Goal: Communication & Community: Answer question/provide support

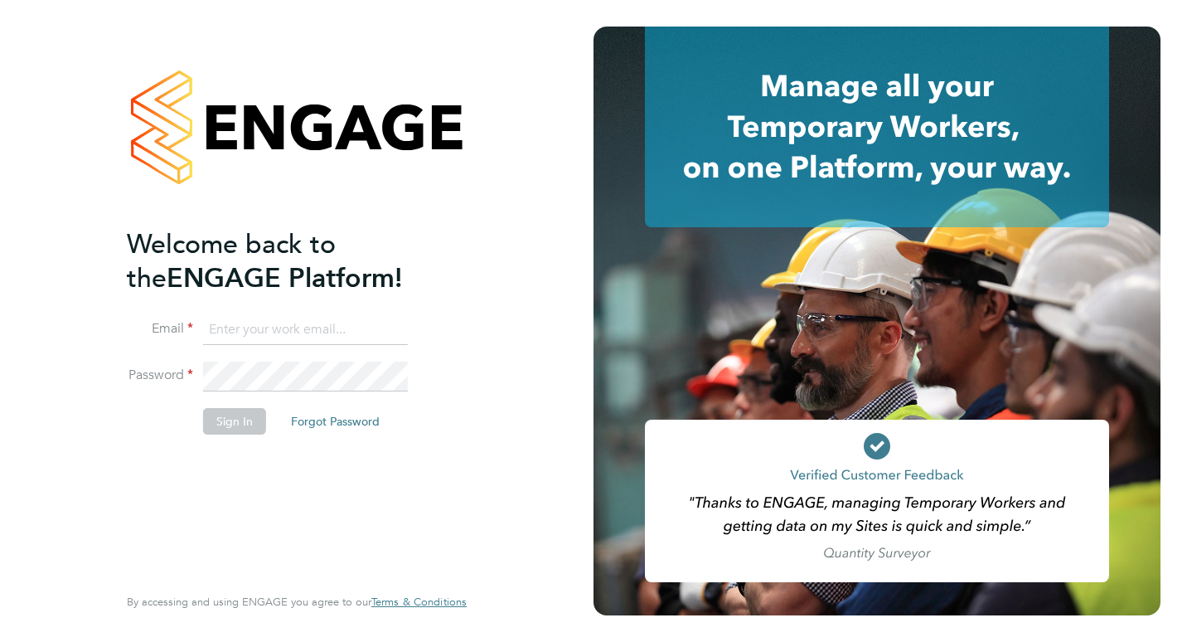
type input "hamza.idris@bgis.com"
click at [222, 424] on button "Sign In" at bounding box center [234, 421] width 63 height 27
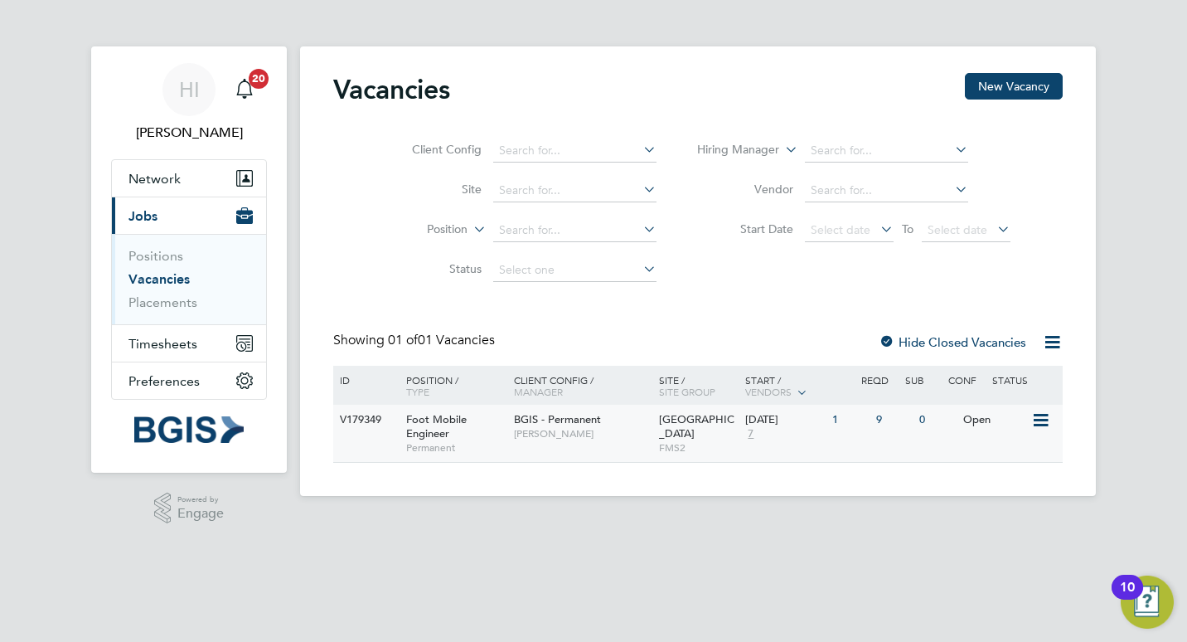
click at [494, 436] on div "Foot Mobile Engineer Permanent" at bounding box center [452, 433] width 116 height 57
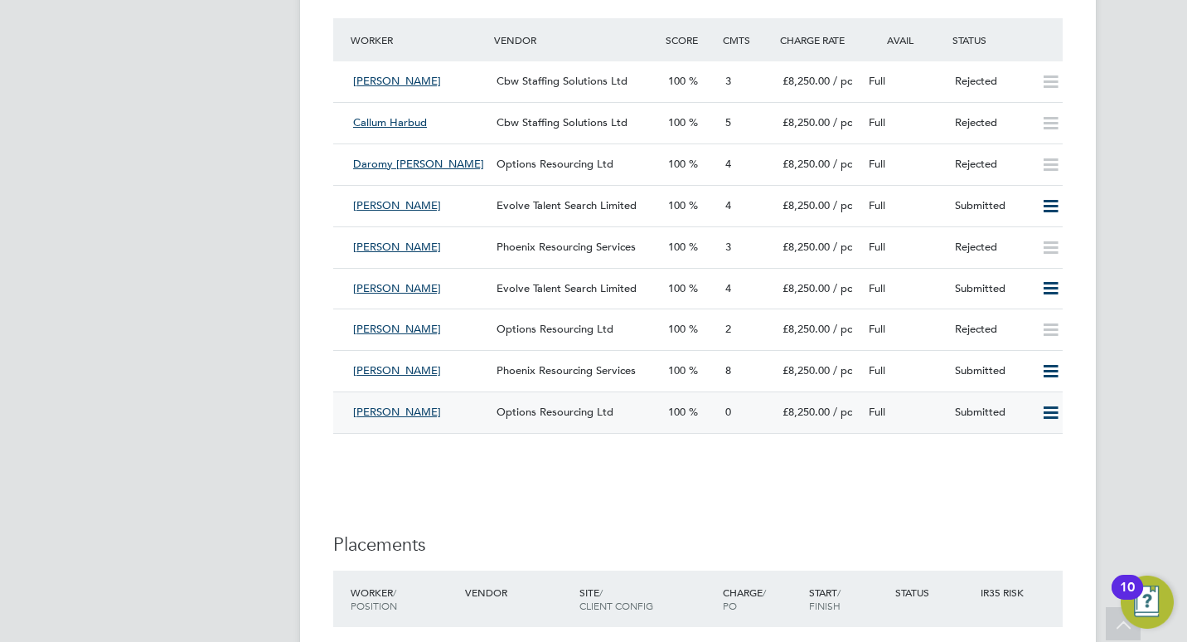
click at [451, 415] on div "[PERSON_NAME]" at bounding box center [418, 412] width 143 height 27
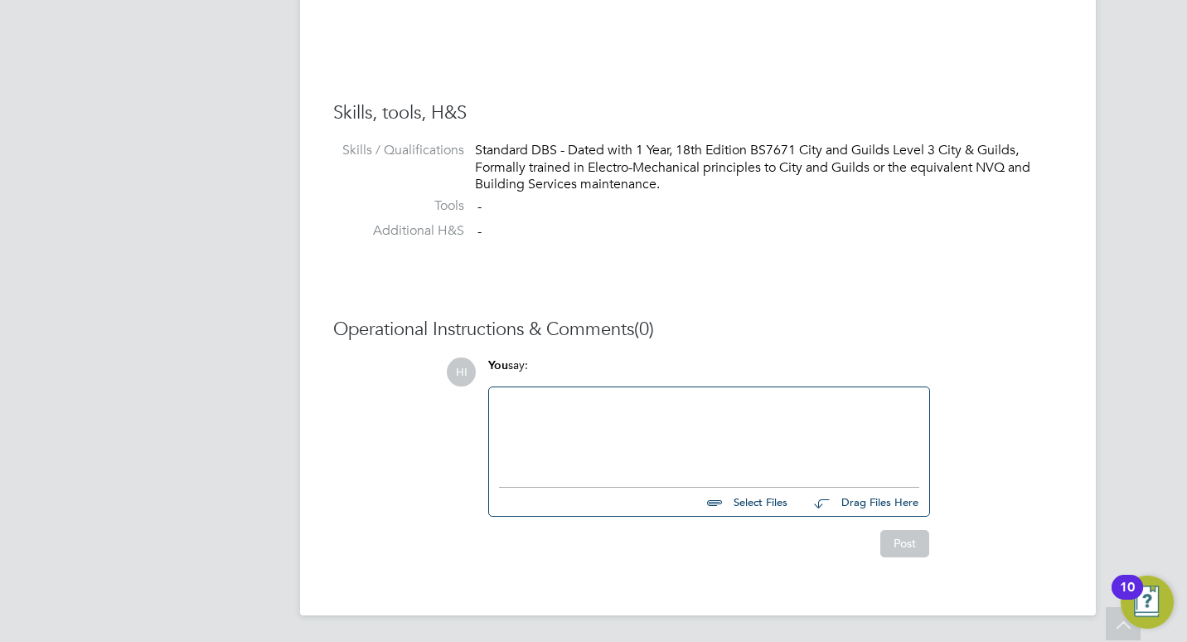
click at [572, 394] on div at bounding box center [709, 432] width 440 height 91
click at [563, 409] on div at bounding box center [709, 432] width 420 height 71
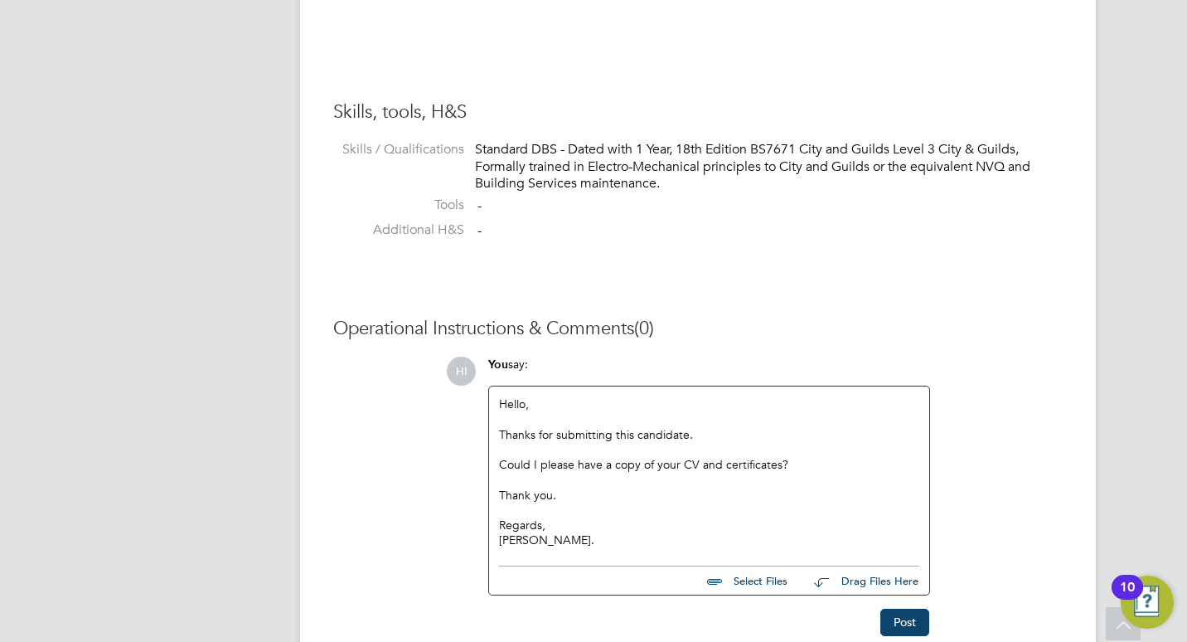
click at [662, 467] on div "Could I please have a copy of your CV and certificates?" at bounding box center [709, 464] width 420 height 15
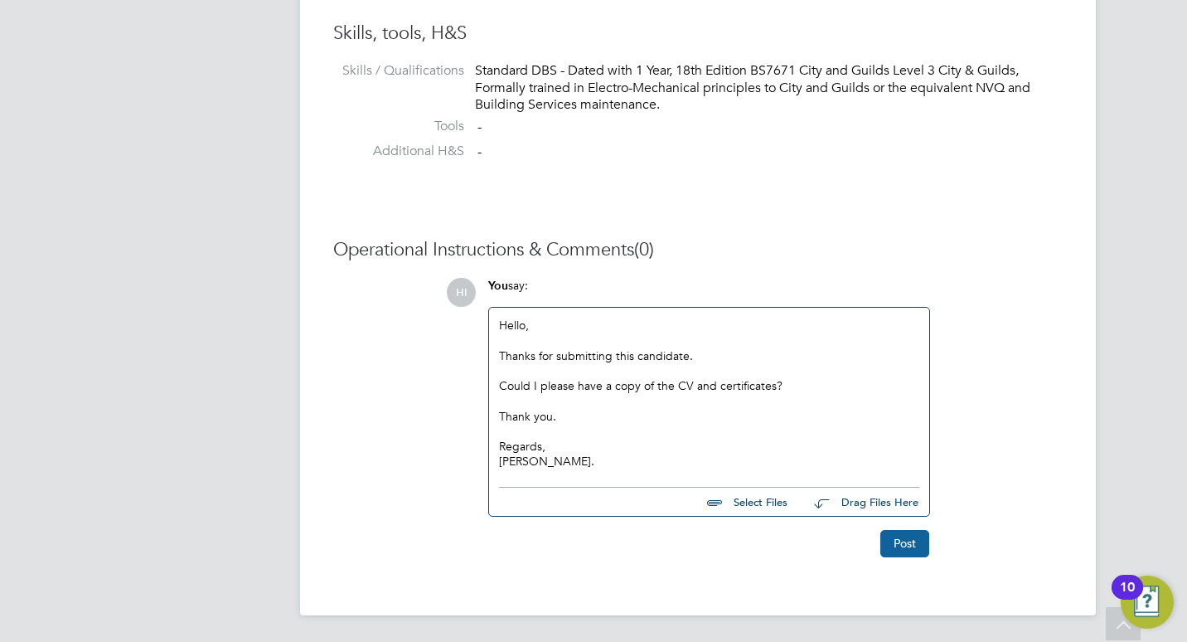
click at [900, 537] on button "Post" at bounding box center [904, 543] width 49 height 27
